Goal: Check status: Check status

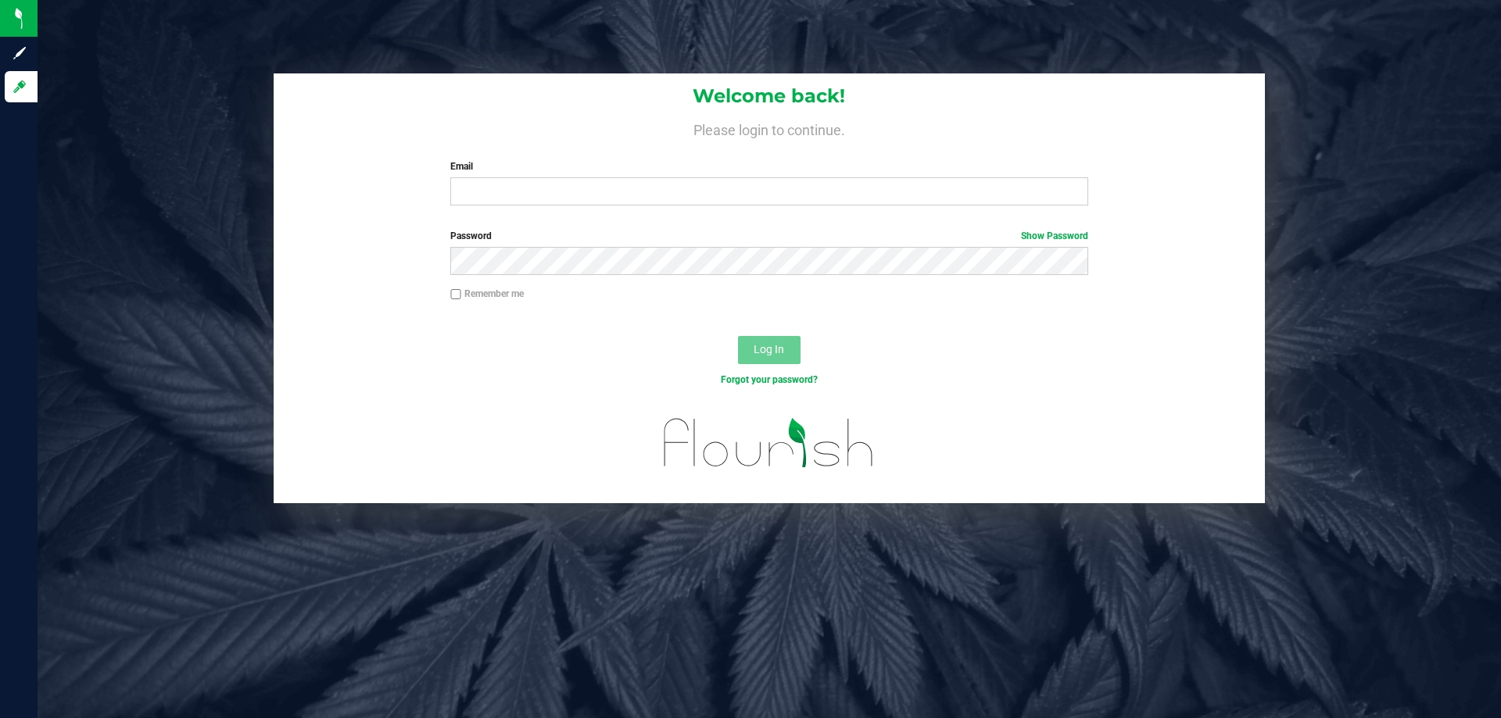
click at [503, 206] on div "Welcome back! Please login to continue. Email Required Please format your email…" at bounding box center [769, 145] width 991 height 145
click at [526, 191] on input "Email" at bounding box center [768, 191] width 637 height 28
type input "[EMAIL_ADDRESS][DOMAIN_NAME]"
click at [738, 336] on button "Log In" at bounding box center [769, 350] width 63 height 28
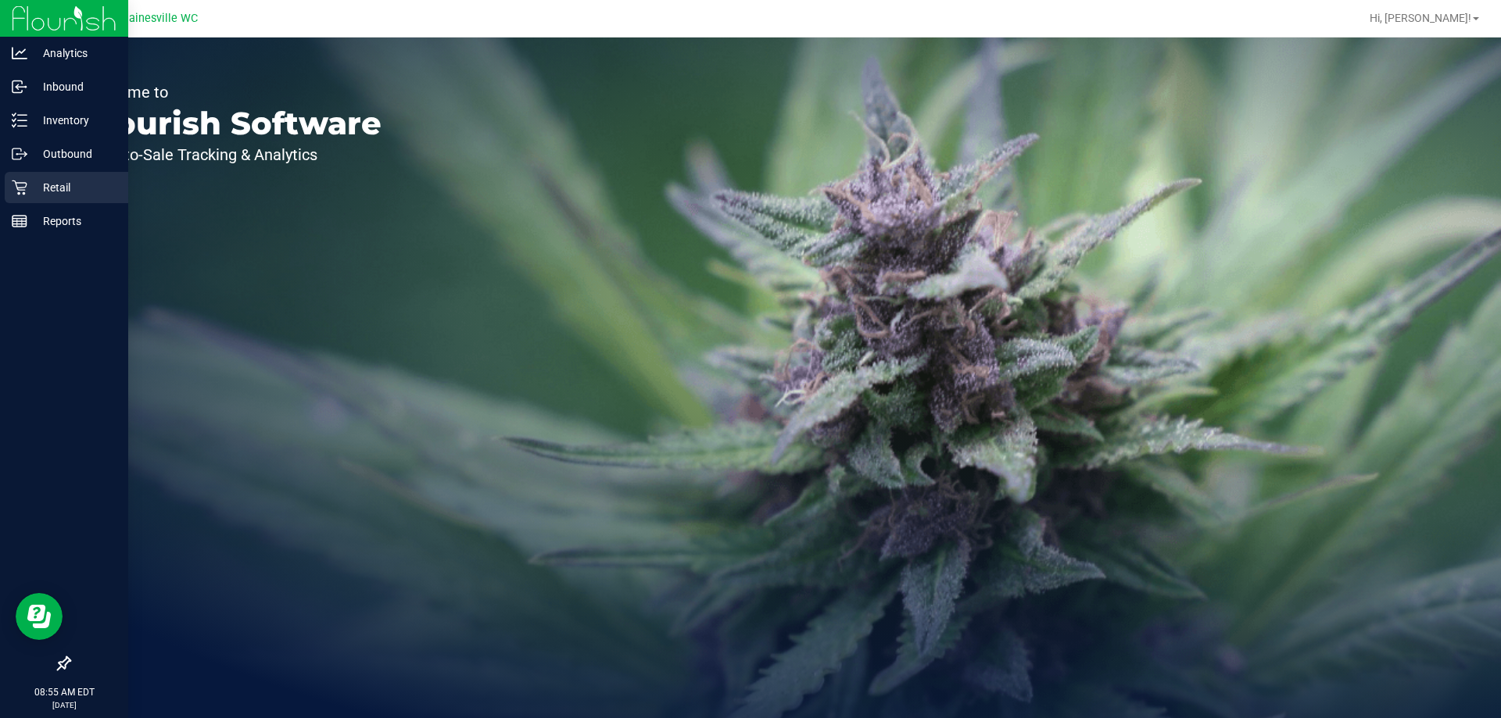
click at [14, 184] on icon at bounding box center [20, 188] width 16 height 16
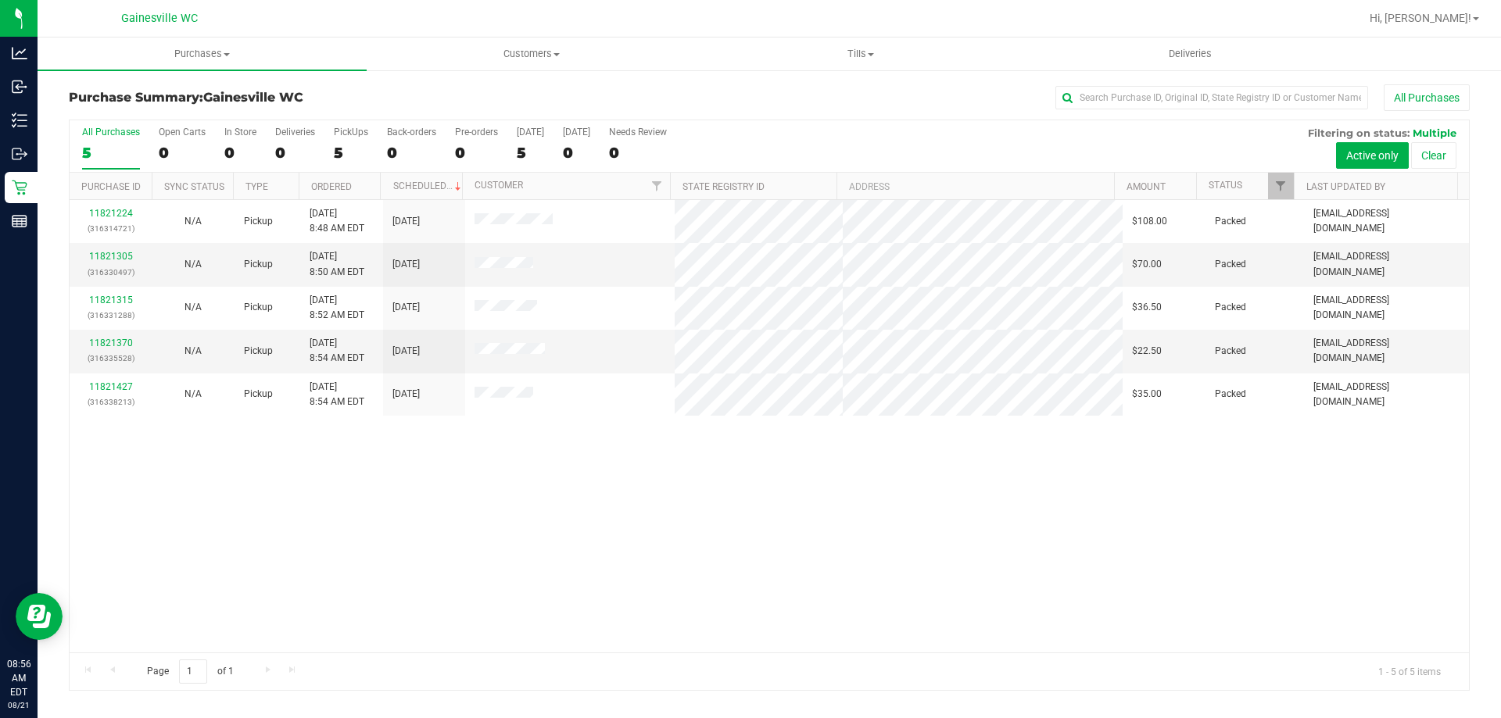
click at [600, 551] on div "11821224 (316314721) N/A Pickup [DATE] 8:48 AM EDT 8/21/2025 $108.00 Packed [EM…" at bounding box center [769, 426] width 1399 height 453
click at [808, 485] on div "11821224 (316314721) N/A Pickup [DATE] 8:48 AM EDT 8/21/2025 $108.00 Packed [EM…" at bounding box center [769, 426] width 1399 height 453
click at [938, 532] on div "11821224 (316314721) N/A Pickup [DATE] 8:48 AM EDT 8/21/2025 $108.00 Packed [EM…" at bounding box center [769, 426] width 1399 height 453
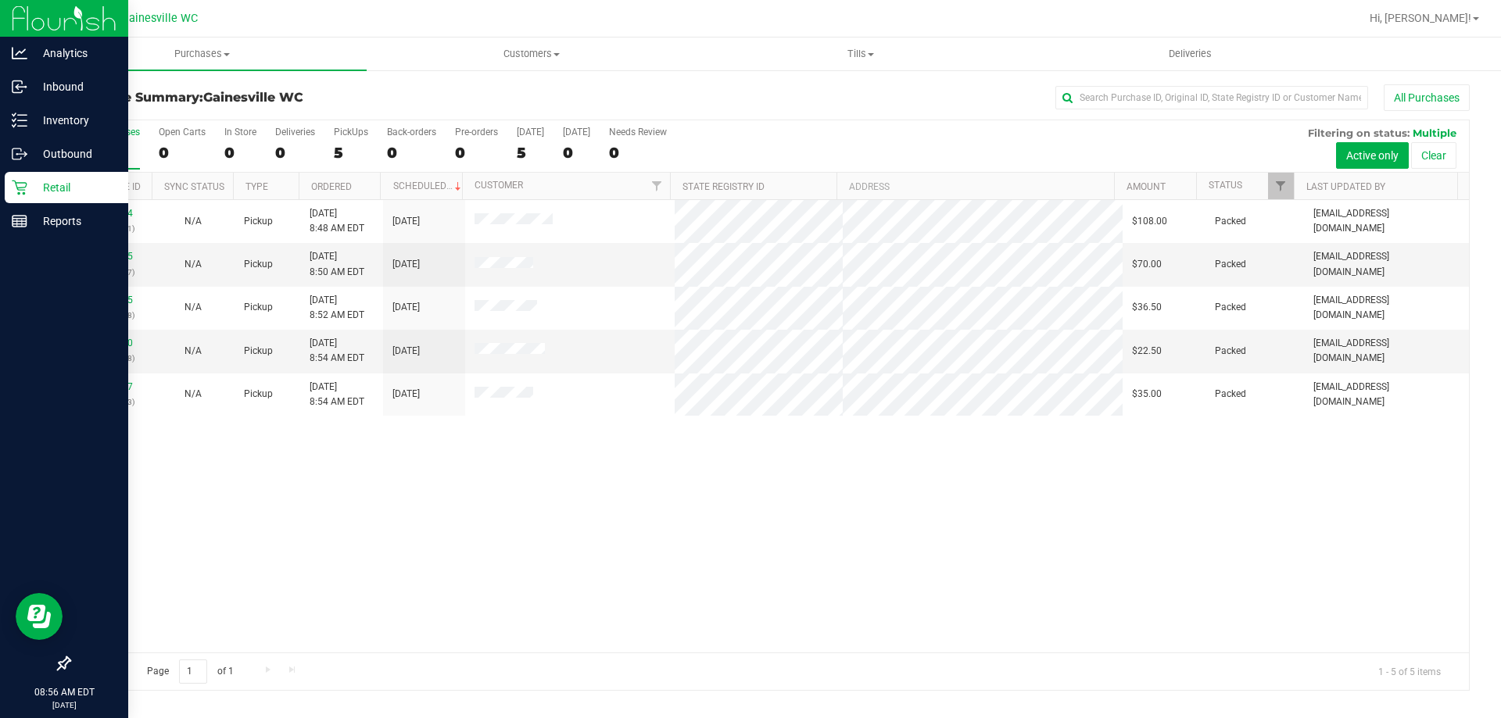
click at [24, 199] on div "Retail" at bounding box center [66, 187] width 123 height 31
